Goal: Information Seeking & Learning: Learn about a topic

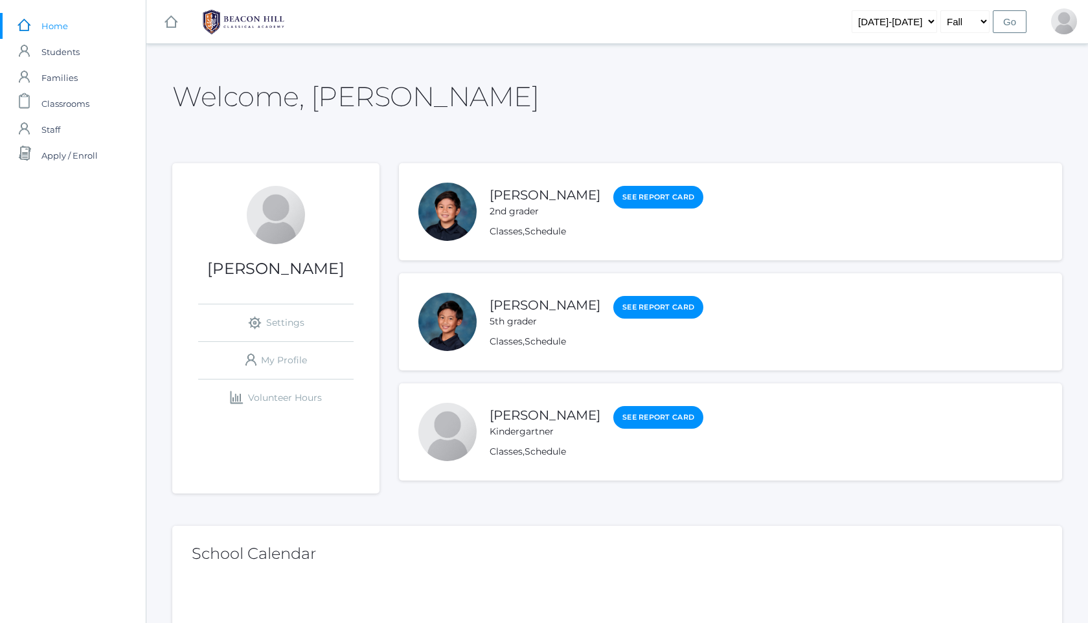
click at [560, 203] on div "[PERSON_NAME] 2nd grader" at bounding box center [545, 201] width 111 height 33
click at [568, 192] on link "[PERSON_NAME]" at bounding box center [545, 195] width 111 height 16
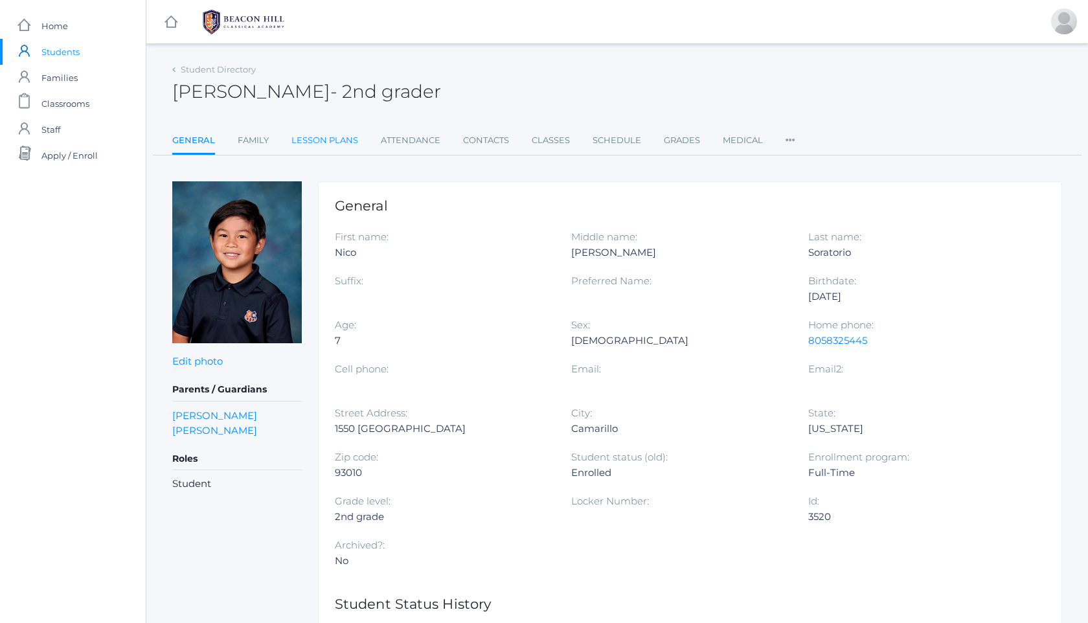
click at [334, 137] on link "Lesson Plans" at bounding box center [324, 141] width 67 height 26
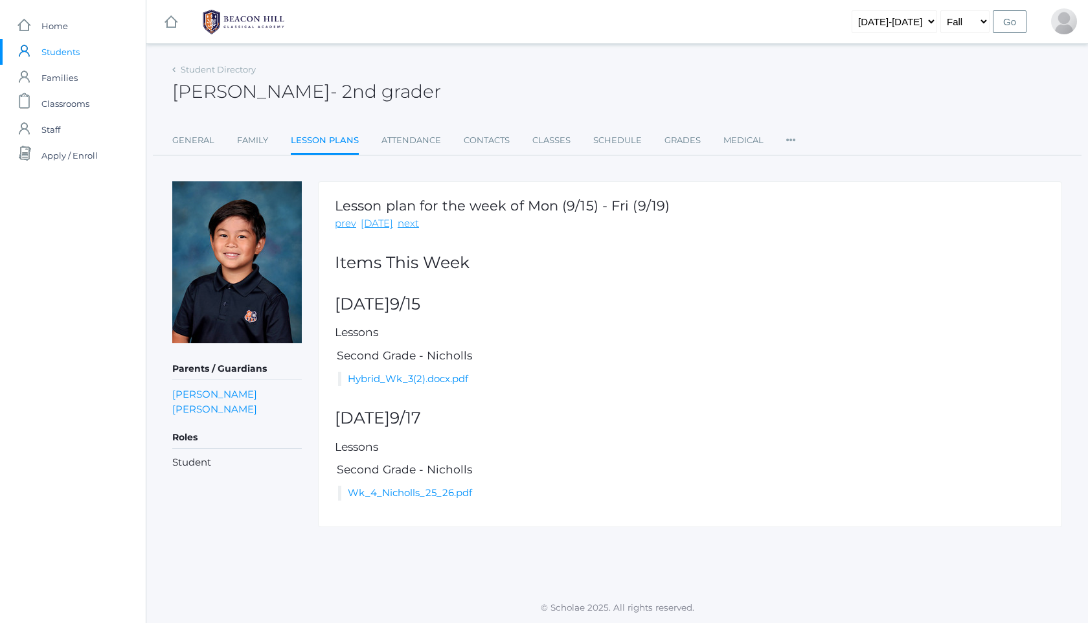
click at [431, 372] on li "Hybrid_Wk_3(2).docx.pdf" at bounding box center [691, 379] width 707 height 15
click at [429, 377] on link "Hybrid_Wk_3(2).docx.pdf" at bounding box center [408, 378] width 120 height 12
click at [427, 488] on link "Wk_4_Nicholls_25_26.pdf" at bounding box center [410, 492] width 124 height 12
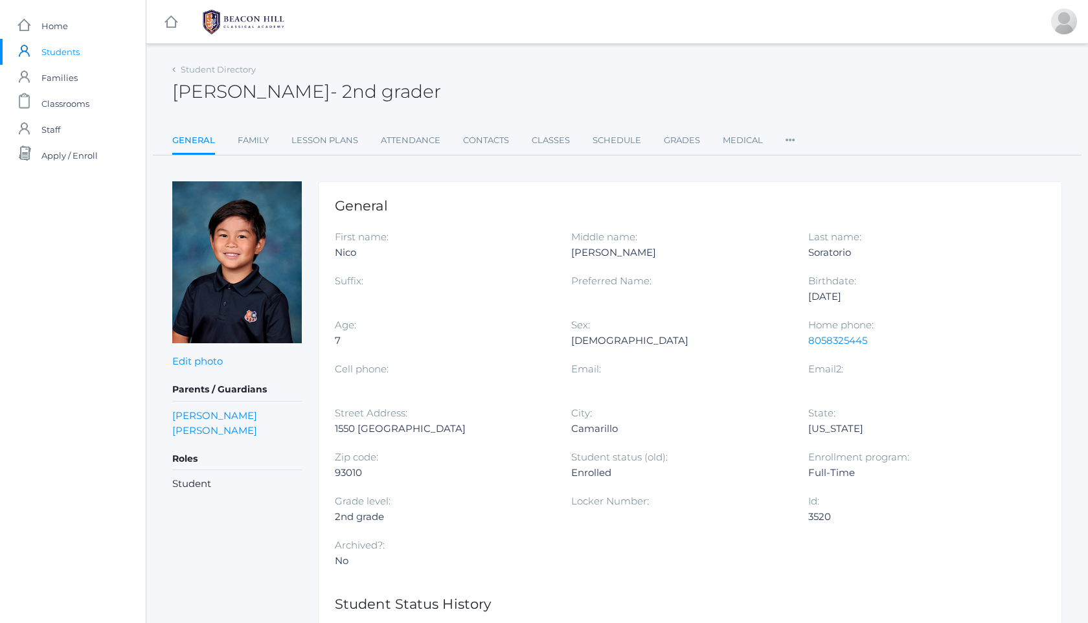
click at [236, 13] on img at bounding box center [243, 22] width 97 height 32
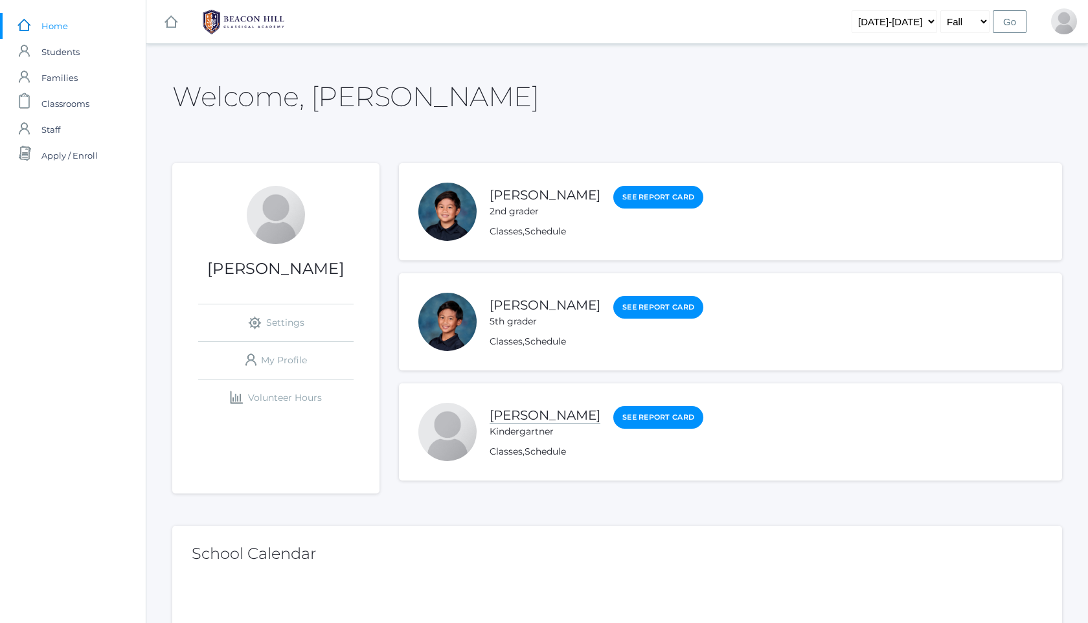
click at [517, 415] on link "[PERSON_NAME]" at bounding box center [545, 415] width 111 height 16
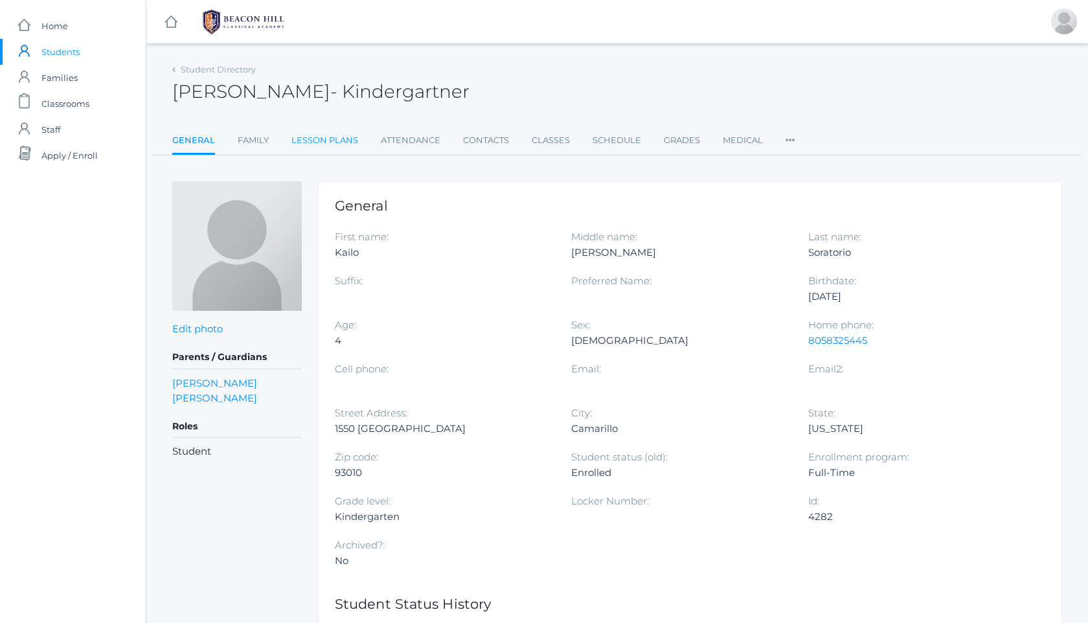
click at [349, 134] on link "Lesson Plans" at bounding box center [324, 141] width 67 height 26
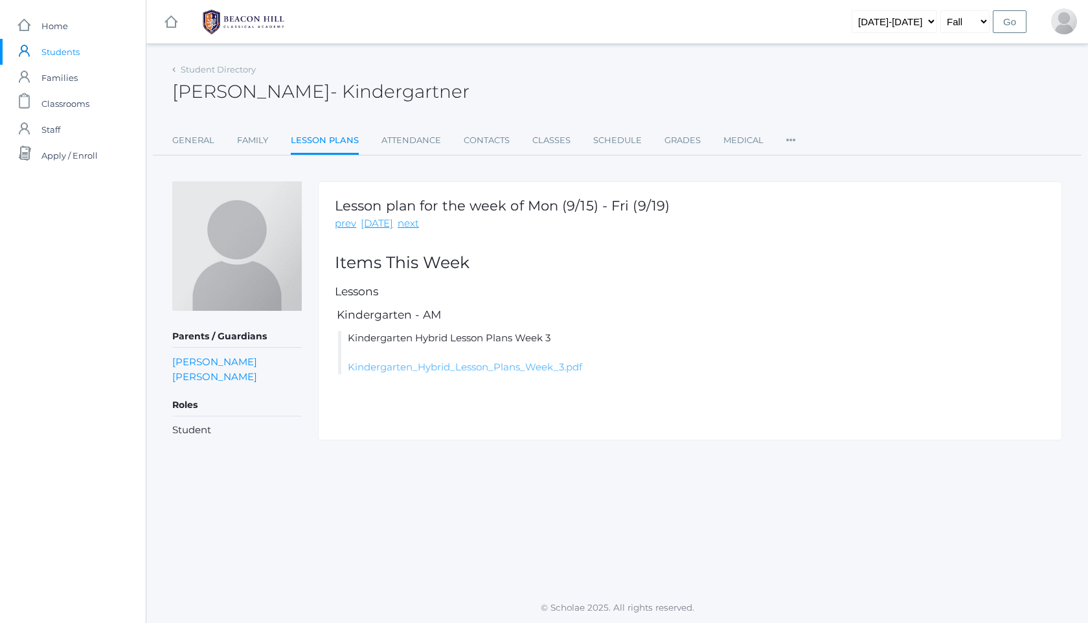
click at [469, 369] on link "Kindergarten_Hybrid_Lesson_Plans_Week_3.pdf" at bounding box center [465, 367] width 234 height 12
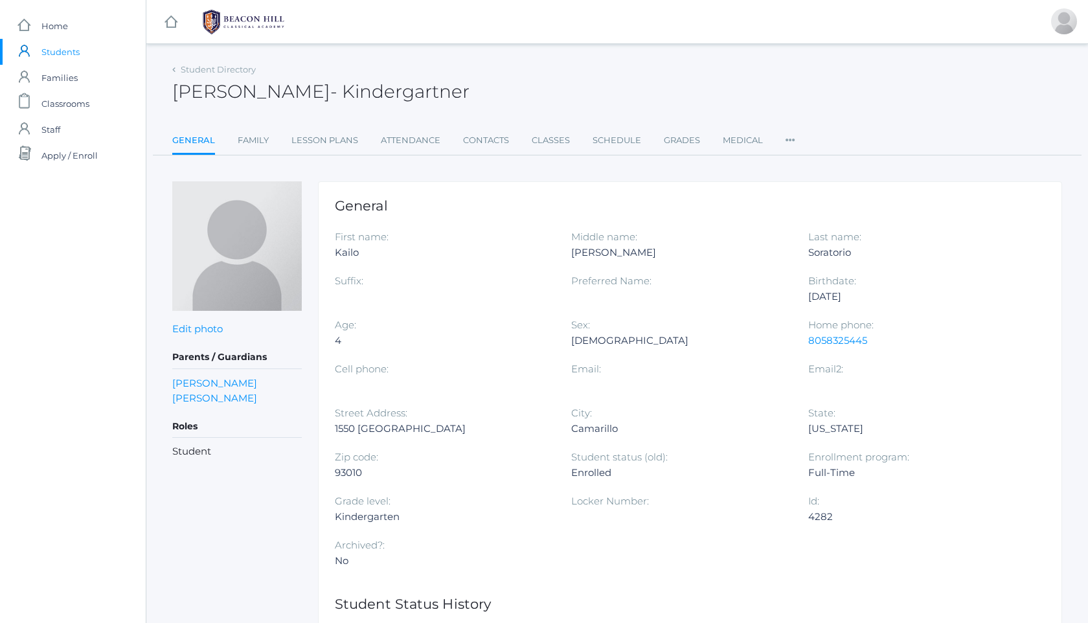
click at [229, 27] on img at bounding box center [243, 22] width 97 height 32
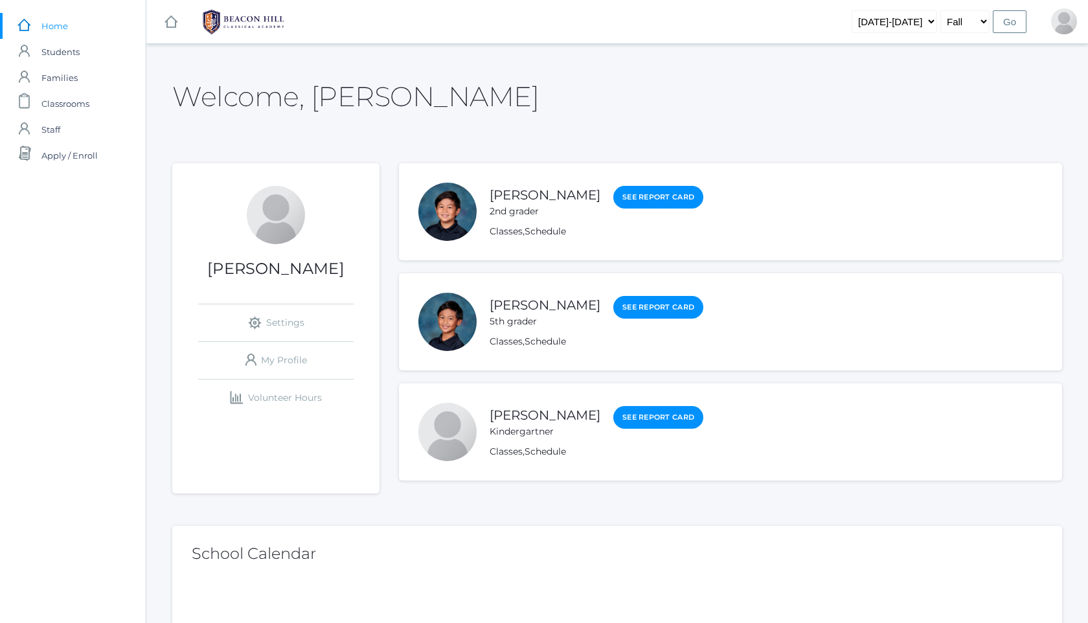
click at [536, 313] on div "[PERSON_NAME] 5th grader" at bounding box center [545, 311] width 111 height 33
click at [549, 306] on link "[PERSON_NAME]" at bounding box center [545, 305] width 111 height 16
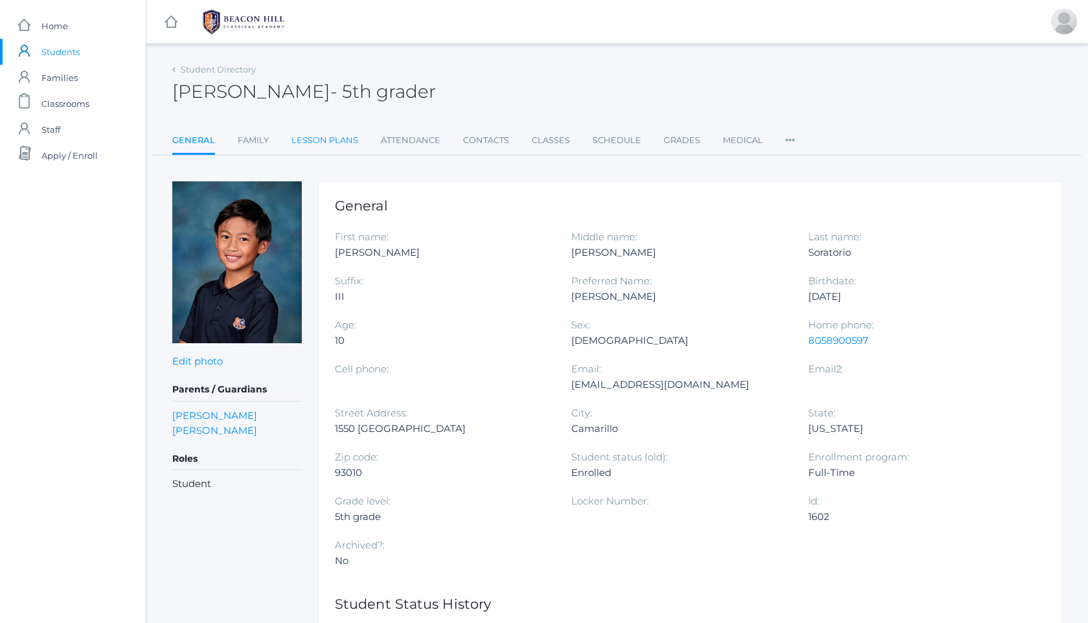
click at [315, 138] on link "Lesson Plans" at bounding box center [324, 141] width 67 height 26
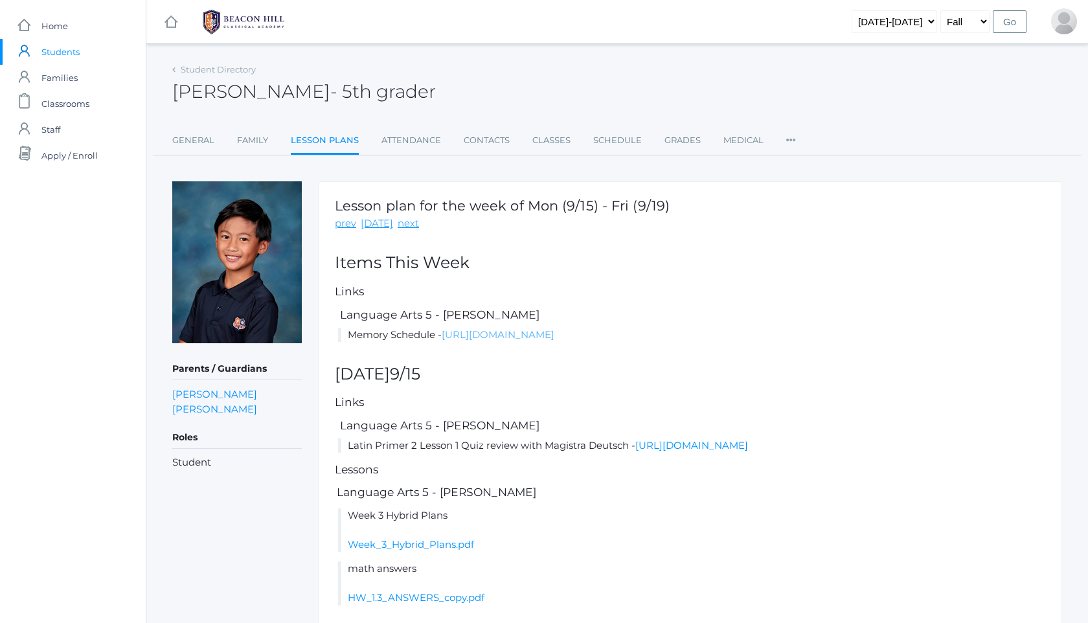
click at [504, 334] on link "[URL][DOMAIN_NAME]" at bounding box center [498, 334] width 113 height 12
click at [706, 550] on li "Week 3 Hybrid Plans Week_3_Hybrid_Plans.pdf" at bounding box center [691, 530] width 707 height 44
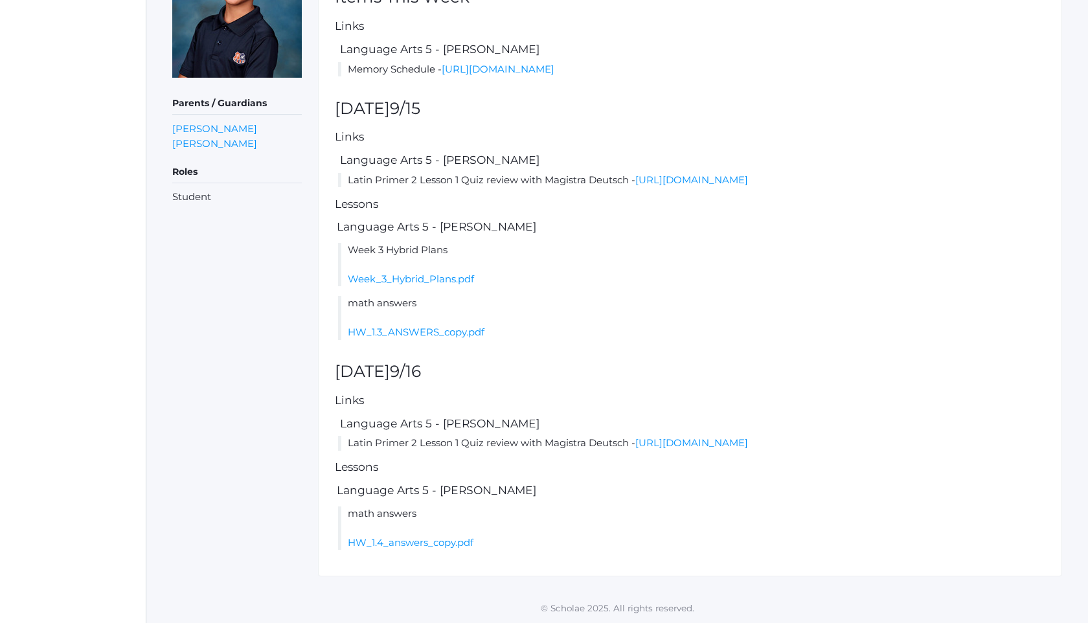
scroll to position [284, 0]
click at [438, 285] on link "Week_3_Hybrid_Plans.pdf" at bounding box center [411, 279] width 126 height 12
click at [432, 548] on link "HW_1.4_answers_copy.pdf" at bounding box center [411, 542] width 126 height 12
click at [727, 174] on link "[URL][DOMAIN_NAME]" at bounding box center [691, 180] width 113 height 12
click at [452, 550] on li "math answers HW_1.4_answers_copy.pdf" at bounding box center [691, 528] width 707 height 44
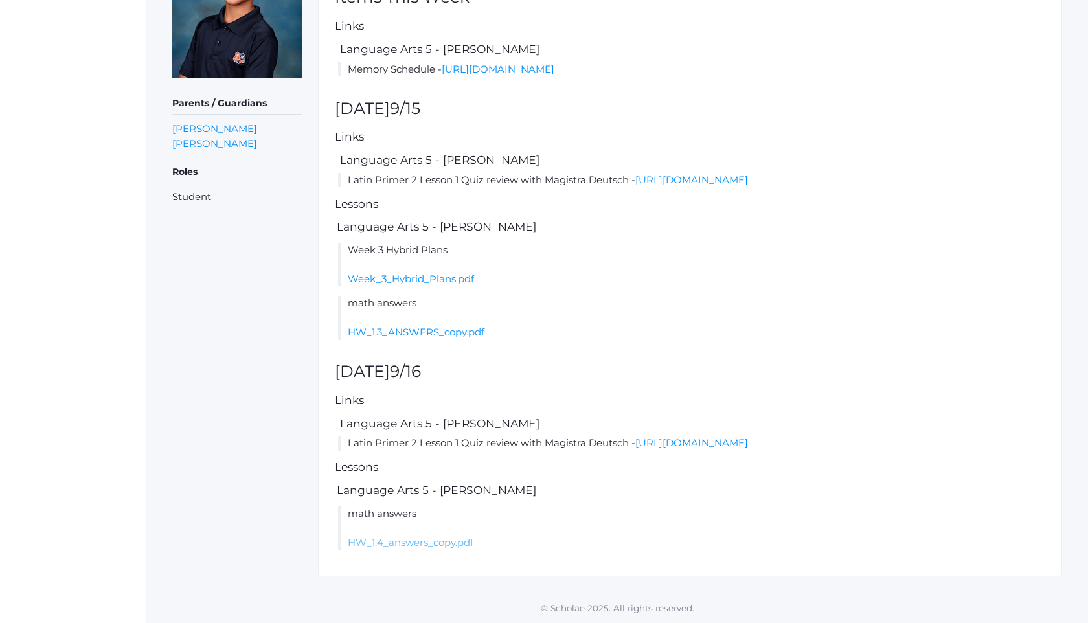
click at [458, 548] on link "HW_1.4_answers_copy.pdf" at bounding box center [411, 542] width 126 height 12
